Goal: Communication & Community: Answer question/provide support

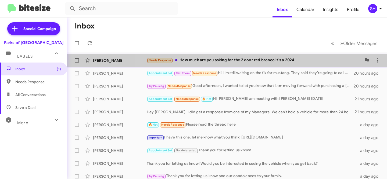
click at [232, 57] on div "Needs Response How much are you asking for the 2 door red bronco it's a 2024" at bounding box center [254, 60] width 214 height 6
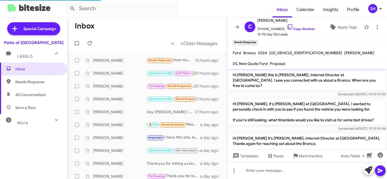
scroll to position [339, 0]
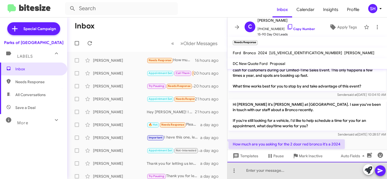
click at [307, 170] on div at bounding box center [307, 170] width 160 height 17
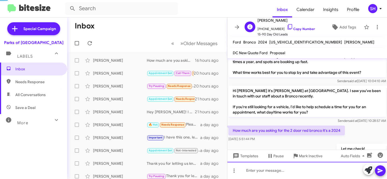
scroll to position [359, 0]
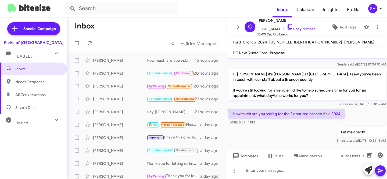
click at [258, 175] on div at bounding box center [307, 170] width 160 height 17
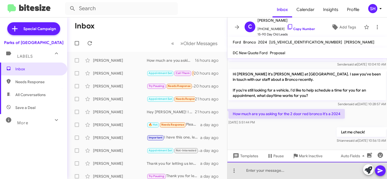
click at [263, 172] on div at bounding box center [307, 170] width 160 height 17
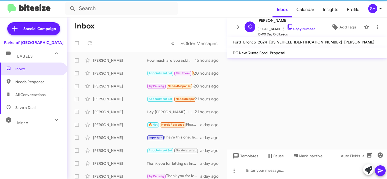
scroll to position [0, 0]
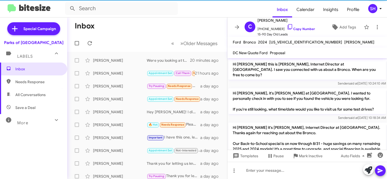
scroll to position [384, 0]
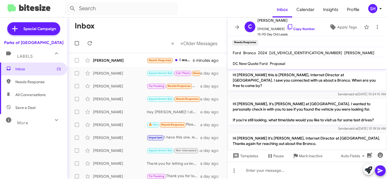
scroll to position [414, 0]
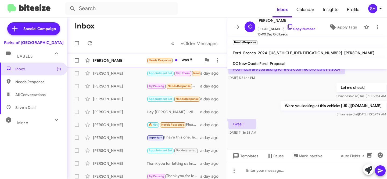
click at [197, 63] on div "Needs Response I was !!" at bounding box center [174, 60] width 55 height 6
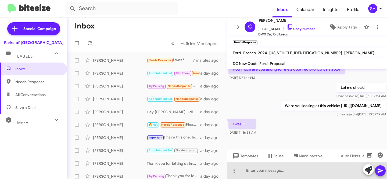
click at [312, 171] on div at bounding box center [307, 170] width 160 height 17
click at [277, 170] on div "Perfect! Price is aat $52K +++" at bounding box center [307, 170] width 160 height 17
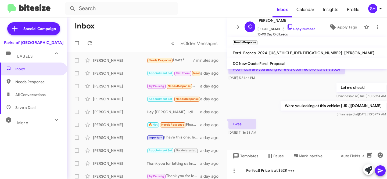
click at [313, 175] on div "Perfect! Price is at $52K +++" at bounding box center [307, 170] width 160 height 17
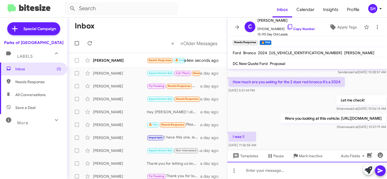
scroll to position [459, 0]
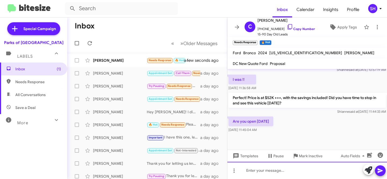
click at [292, 170] on div at bounding box center [307, 170] width 160 height 17
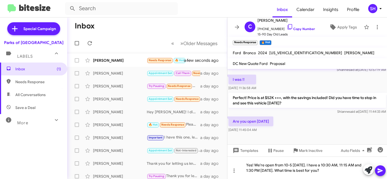
click at [381, 171] on icon at bounding box center [379, 171] width 5 height 5
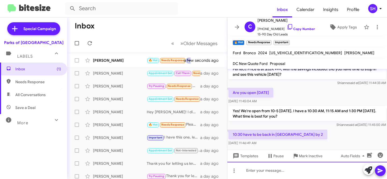
scroll to position [503, 0]
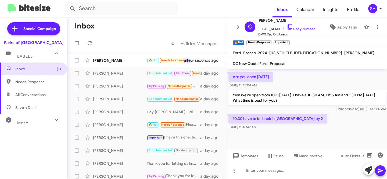
click at [295, 169] on div at bounding box center [307, 170] width 160 height 17
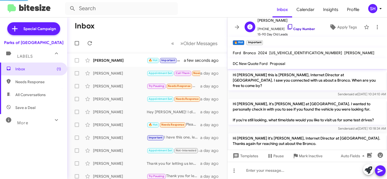
click at [292, 28] on link "Copy Number" at bounding box center [301, 29] width 28 height 4
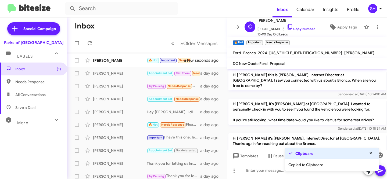
scroll to position [542, 0]
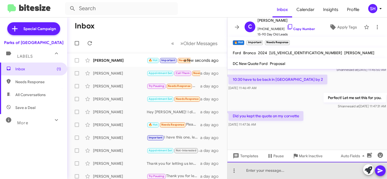
click at [278, 165] on div at bounding box center [307, 170] width 160 height 17
click at [256, 169] on div at bounding box center [307, 170] width 160 height 17
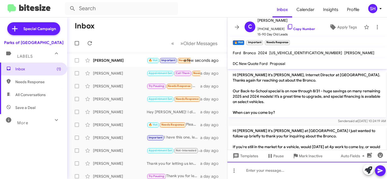
scroll to position [521, 0]
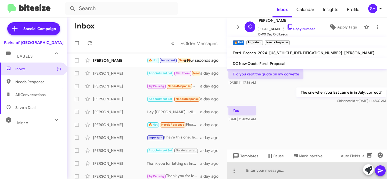
click at [284, 169] on div at bounding box center [307, 170] width 160 height 17
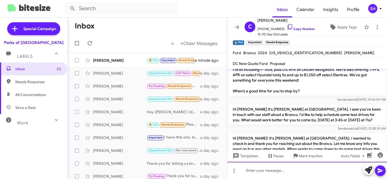
scroll to position [462, 0]
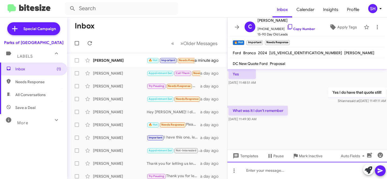
click at [294, 168] on div at bounding box center [307, 170] width 160 height 17
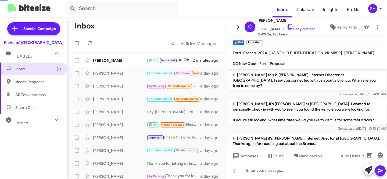
scroll to position [27, 0]
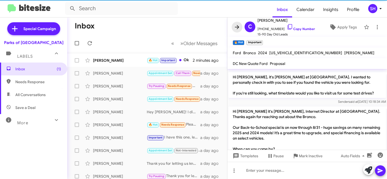
click at [238, 28] on icon at bounding box center [237, 27] width 6 height 6
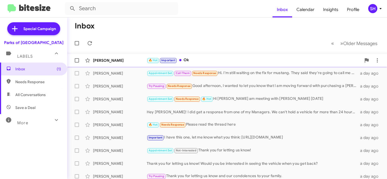
click at [206, 59] on div "🔥 Hot Important Ok" at bounding box center [254, 60] width 214 height 6
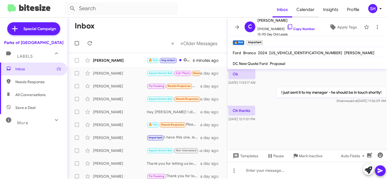
scroll to position [381, 0]
click at [120, 59] on div "[PERSON_NAME]" at bounding box center [120, 60] width 54 height 5
